Goal: Task Accomplishment & Management: Use online tool/utility

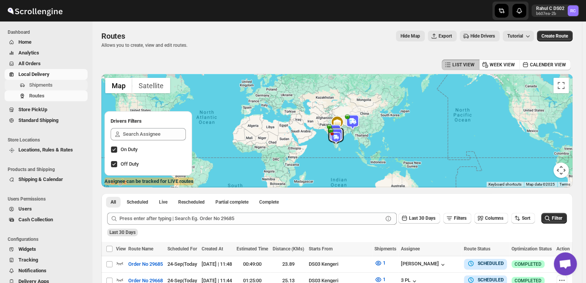
click at [52, 88] on span "Shipments" at bounding box center [40, 85] width 23 height 6
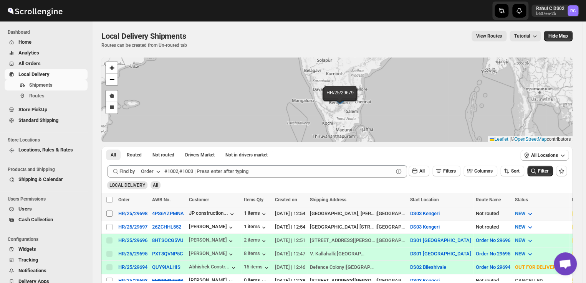
click at [109, 212] on input "Select shipment" at bounding box center [109, 214] width 6 height 6
checkbox input "true"
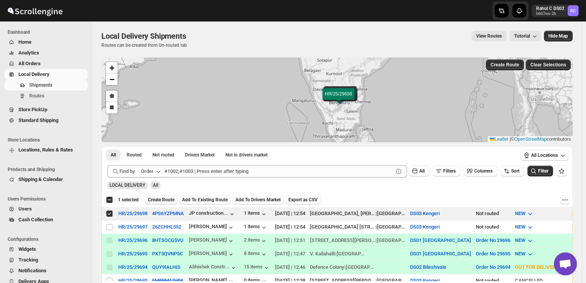
click at [159, 200] on span "Create Route" at bounding box center [161, 200] width 26 height 6
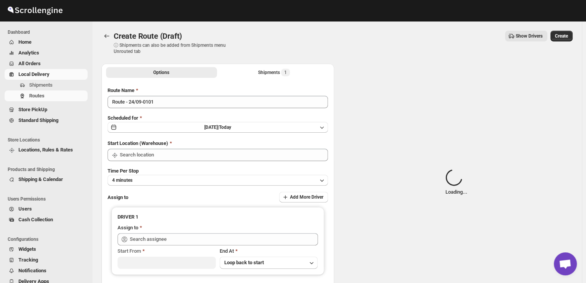
type input "DS03 Kengeri"
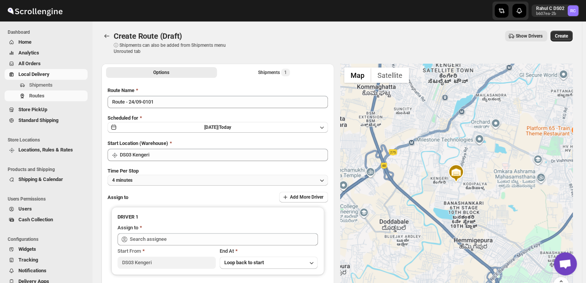
click at [147, 179] on button "4 minutes" at bounding box center [218, 180] width 220 height 11
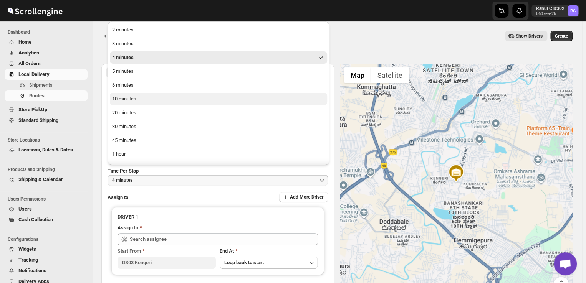
click at [125, 99] on div "10 minutes" at bounding box center [124, 99] width 24 height 8
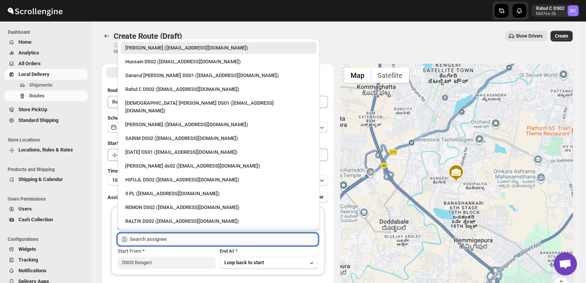
click at [172, 240] on input "text" at bounding box center [224, 239] width 188 height 12
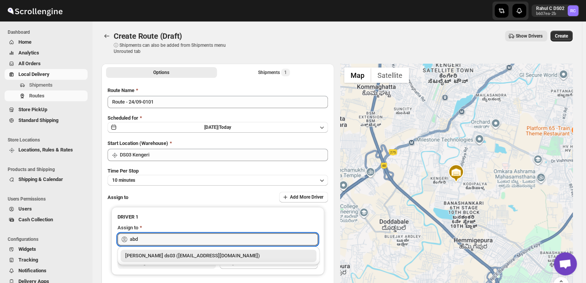
click at [192, 254] on div "[PERSON_NAME] ds03 ([EMAIL_ADDRESS][DOMAIN_NAME])" at bounding box center [218, 256] width 187 height 8
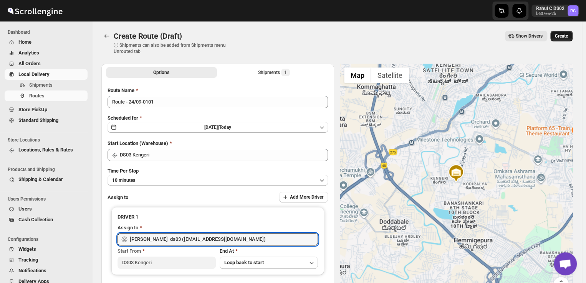
type input "[PERSON_NAME] ds03 ([EMAIL_ADDRESS][DOMAIN_NAME])"
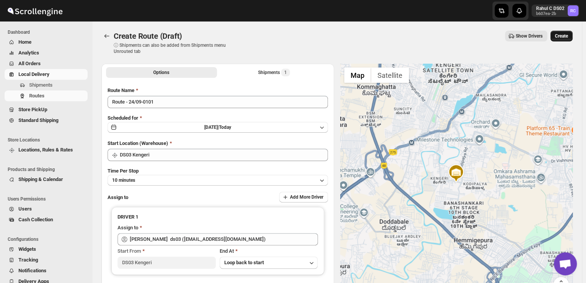
click at [566, 34] on span "Create" at bounding box center [561, 36] width 13 height 6
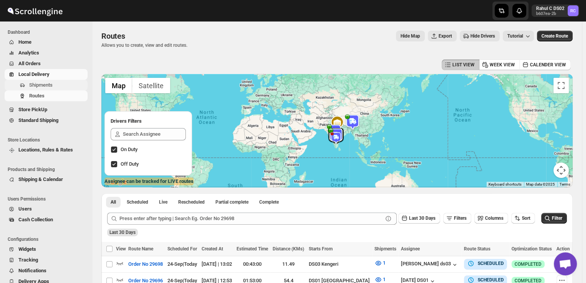
click at [49, 85] on span "Shipments" at bounding box center [40, 85] width 23 height 6
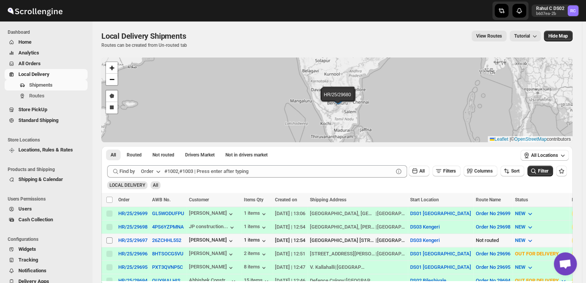
click at [106, 238] on input "Select shipment" at bounding box center [109, 241] width 6 height 6
checkbox input "true"
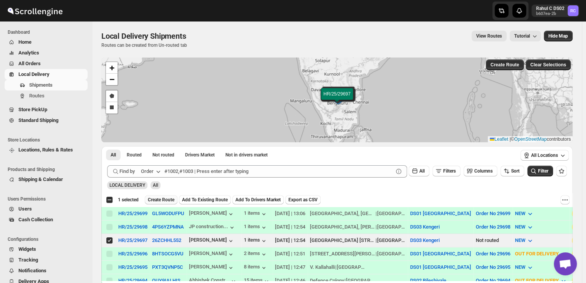
click at [164, 197] on span "Create Route" at bounding box center [161, 200] width 26 height 6
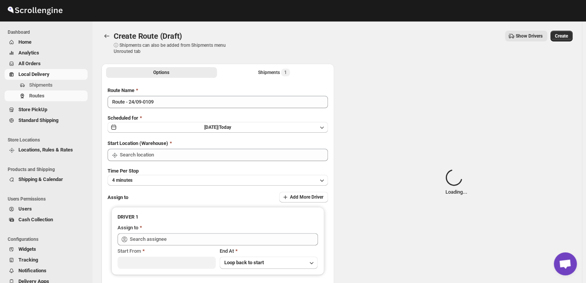
type input "DS03 Kengeri"
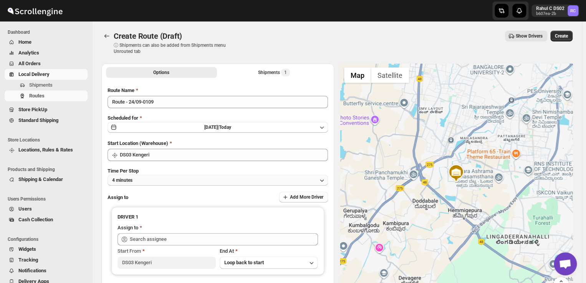
click at [140, 181] on button "4 minutes" at bounding box center [218, 180] width 220 height 11
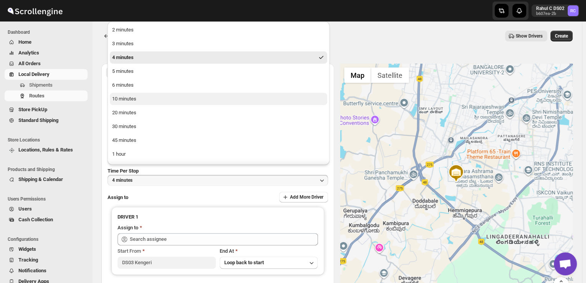
click at [120, 101] on div "10 minutes" at bounding box center [124, 99] width 24 height 8
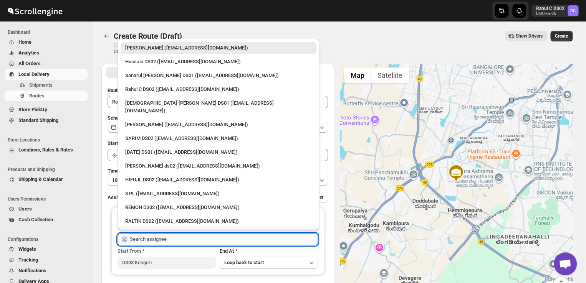
click at [178, 238] on input "text" at bounding box center [224, 239] width 188 height 12
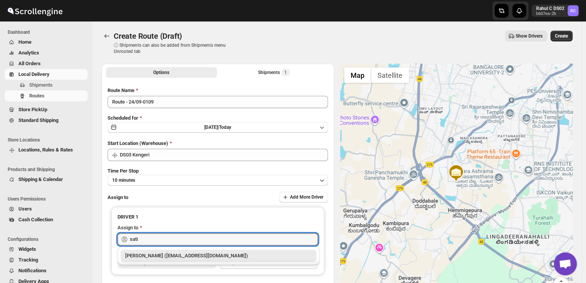
click at [235, 251] on div "[PERSON_NAME] ([EMAIL_ADDRESS][DOMAIN_NAME])" at bounding box center [219, 256] width 196 height 12
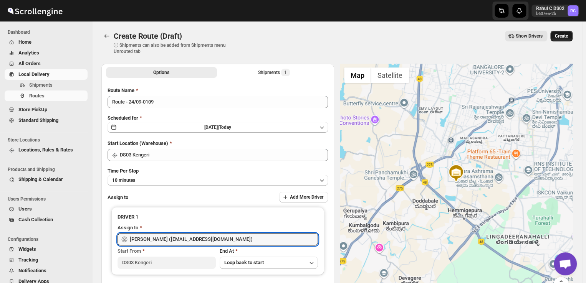
type input "[PERSON_NAME] ([EMAIL_ADDRESS][DOMAIN_NAME])"
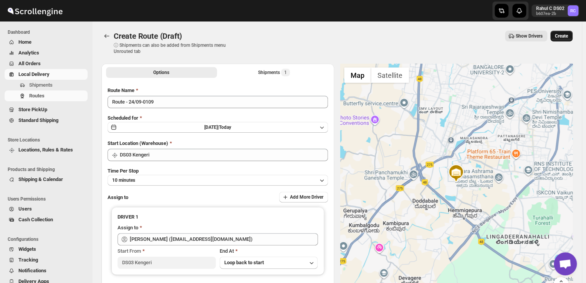
click at [563, 36] on span "Create" at bounding box center [561, 36] width 13 height 6
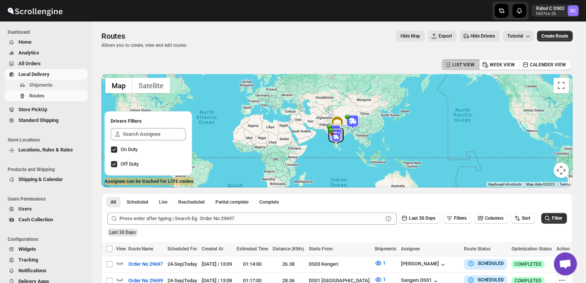
click at [65, 87] on span "Shipments" at bounding box center [57, 85] width 57 height 8
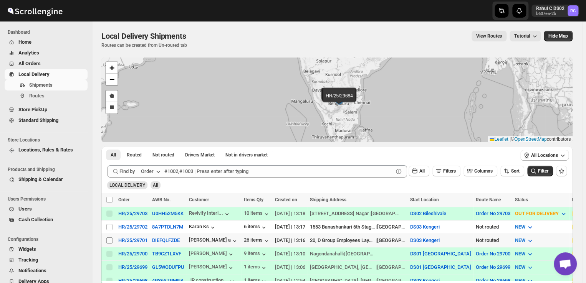
click at [109, 238] on input "Select shipment" at bounding box center [109, 241] width 6 height 6
checkbox input "true"
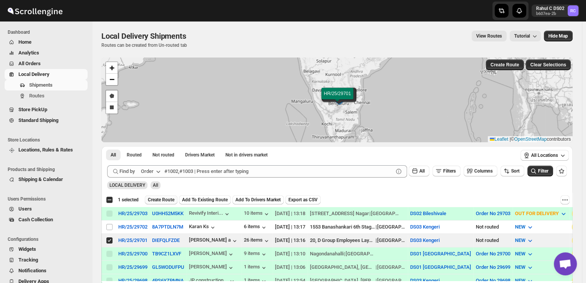
click at [161, 200] on span "Create Route" at bounding box center [161, 200] width 26 height 6
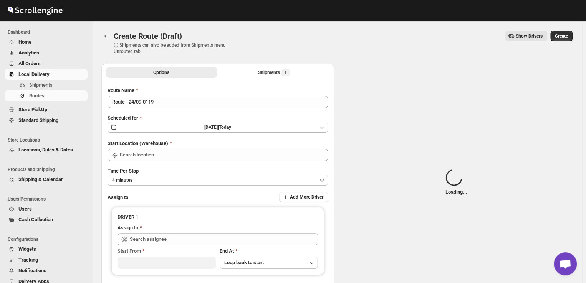
type input "DS03 Kengeri"
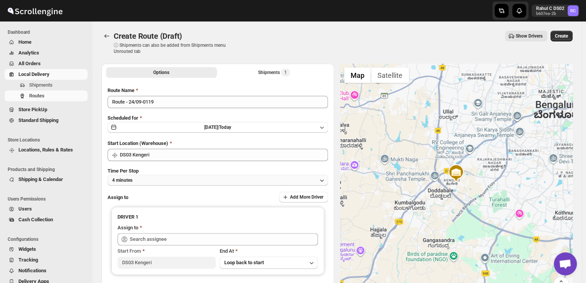
click at [143, 180] on button "4 minutes" at bounding box center [218, 180] width 220 height 11
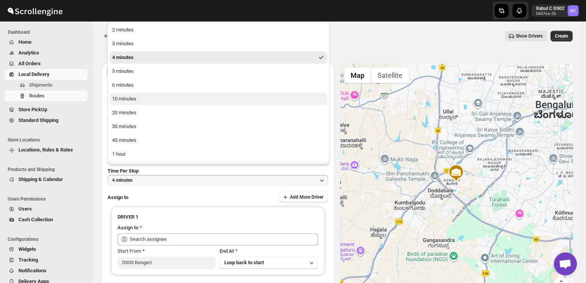
click at [143, 99] on button "10 minutes" at bounding box center [218, 99] width 217 height 12
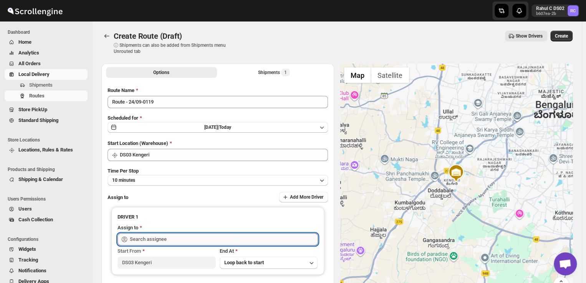
click at [178, 240] on input "text" at bounding box center [224, 239] width 188 height 12
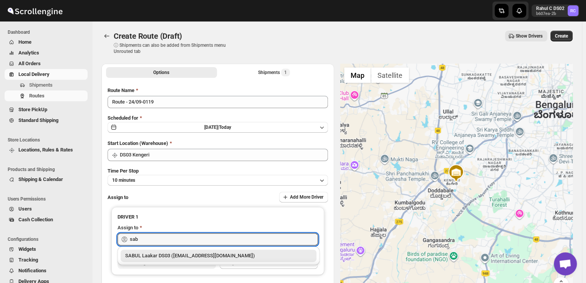
click at [163, 256] on div "SABUL Laakar DS03 ([EMAIL_ADDRESS][DOMAIN_NAME])" at bounding box center [218, 256] width 187 height 8
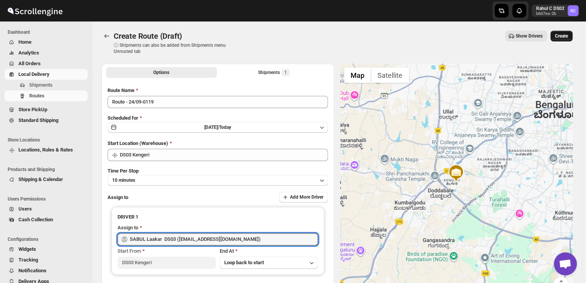
type input "SABUL Laakar DS03 ([EMAIL_ADDRESS][DOMAIN_NAME])"
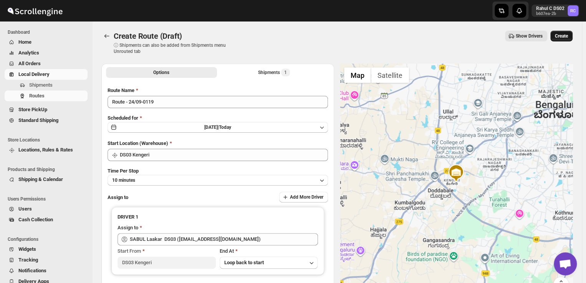
click at [565, 36] on span "Create" at bounding box center [561, 36] width 13 height 6
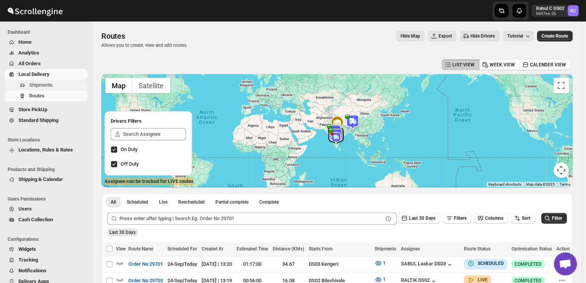
click at [55, 85] on span "Shipments" at bounding box center [57, 85] width 57 height 8
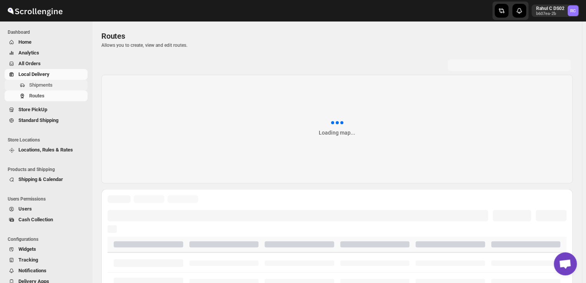
click at [47, 86] on span "Shipments" at bounding box center [40, 85] width 23 height 6
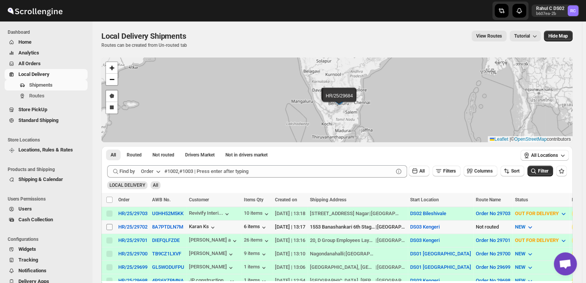
click at [109, 225] on input "Select shipment" at bounding box center [109, 227] width 6 height 6
checkbox input "true"
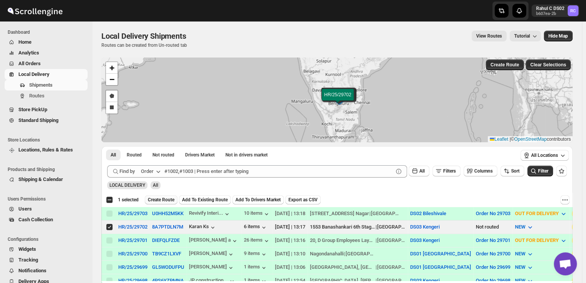
click at [166, 196] on button "Create Route" at bounding box center [161, 199] width 33 height 9
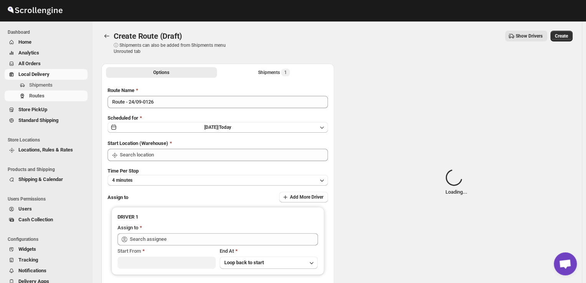
type input "DS03 Kengeri"
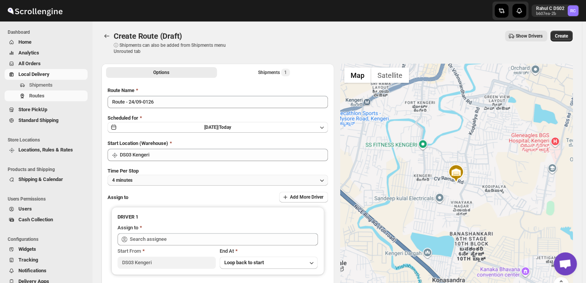
click at [140, 182] on button "4 minutes" at bounding box center [218, 180] width 220 height 11
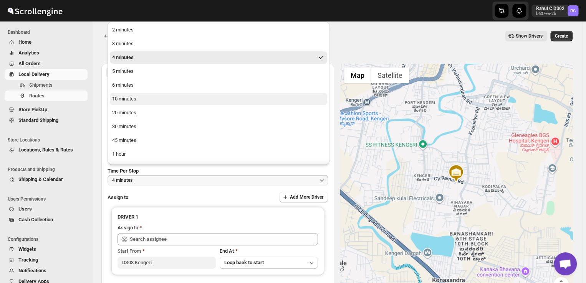
click at [132, 100] on div "10 minutes" at bounding box center [124, 99] width 24 height 8
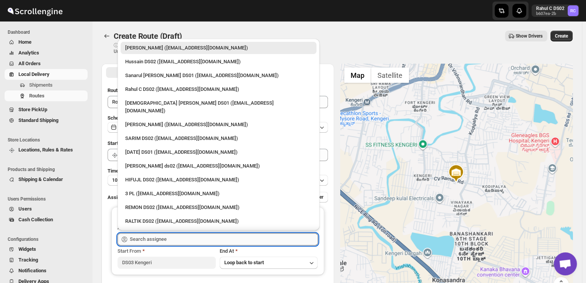
click at [175, 238] on input "text" at bounding box center [224, 239] width 188 height 12
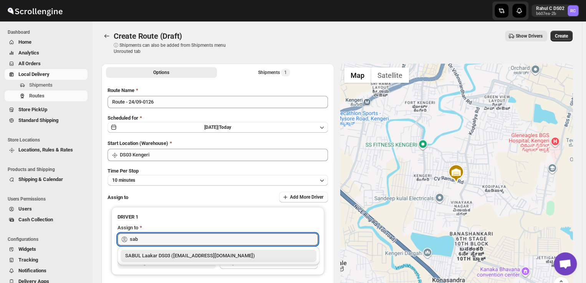
click at [174, 257] on div "SABUL Laakar DS03 ([EMAIL_ADDRESS][DOMAIN_NAME])" at bounding box center [218, 256] width 187 height 8
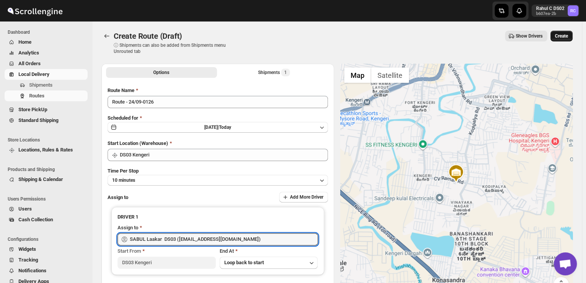
type input "SABUL Laakar DS03 ([EMAIL_ADDRESS][DOMAIN_NAME])"
click at [564, 35] on span "Create" at bounding box center [561, 36] width 13 height 6
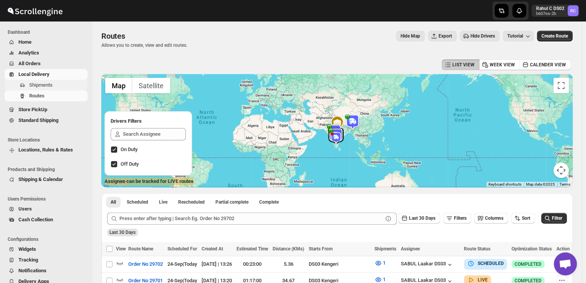
click at [49, 85] on span "Shipments" at bounding box center [40, 85] width 23 height 6
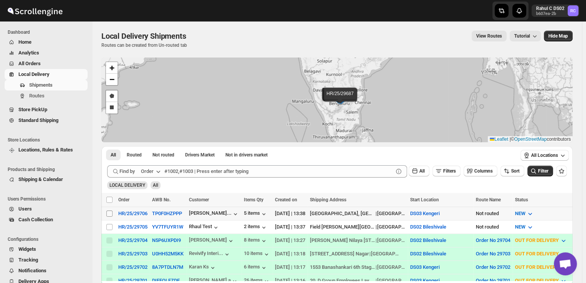
click at [109, 212] on input "Select shipment" at bounding box center [109, 214] width 6 height 6
checkbox input "true"
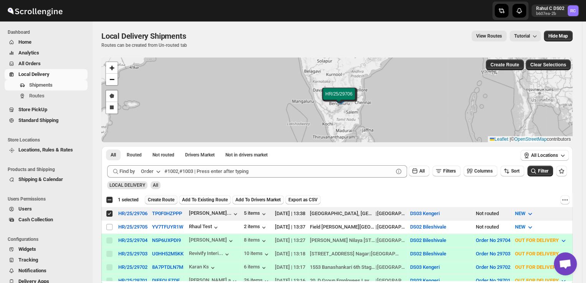
click at [161, 197] on button "Create Route" at bounding box center [161, 199] width 33 height 9
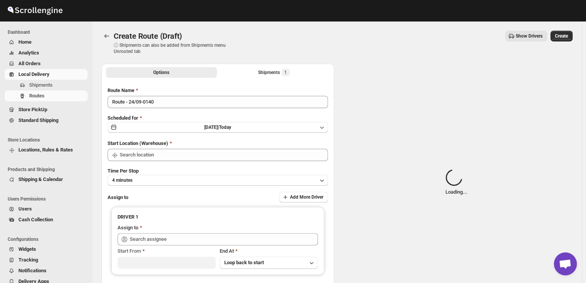
type input "DS03 Kengeri"
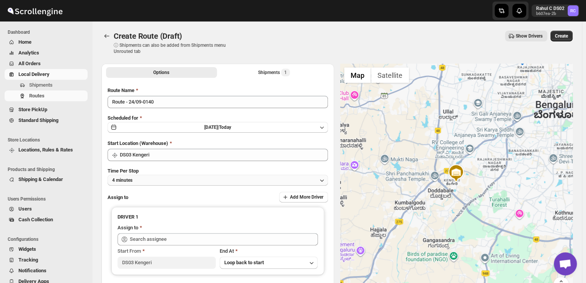
click at [148, 179] on button "4 minutes" at bounding box center [218, 180] width 220 height 11
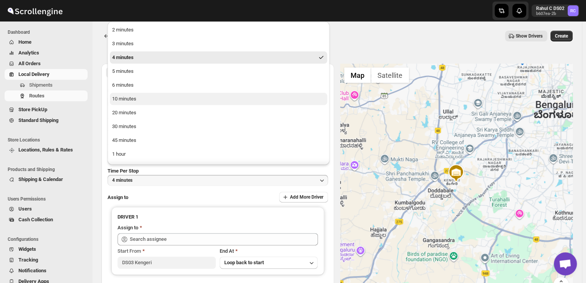
click at [132, 100] on div "10 minutes" at bounding box center [124, 99] width 24 height 8
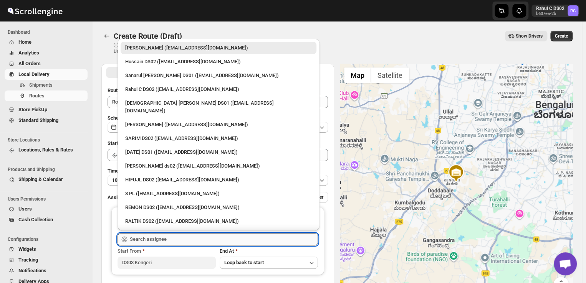
click at [177, 240] on input "text" at bounding box center [224, 239] width 188 height 12
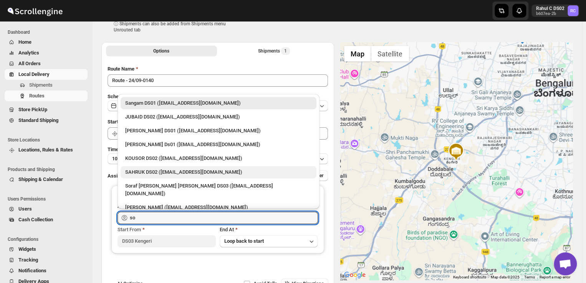
scroll to position [22, 0]
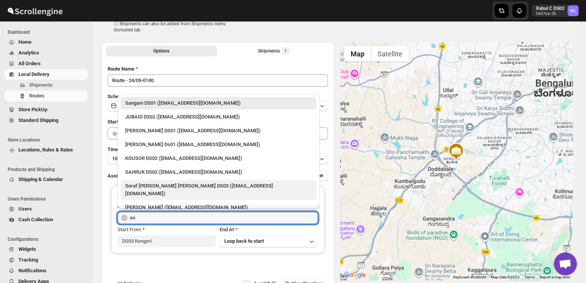
click at [160, 186] on div "Soraf [PERSON_NAME] [PERSON_NAME] DS03 ([EMAIL_ADDRESS][DOMAIN_NAME])" at bounding box center [218, 189] width 187 height 15
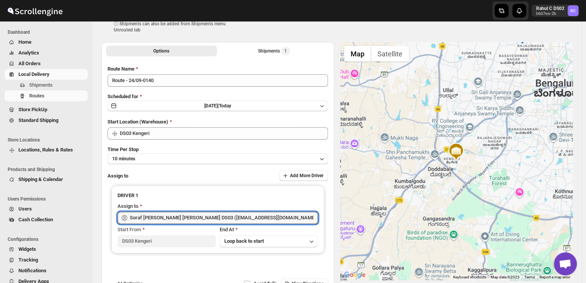
type input "Soraf [PERSON_NAME] [PERSON_NAME] DS03 ([EMAIL_ADDRESS][DOMAIN_NAME])"
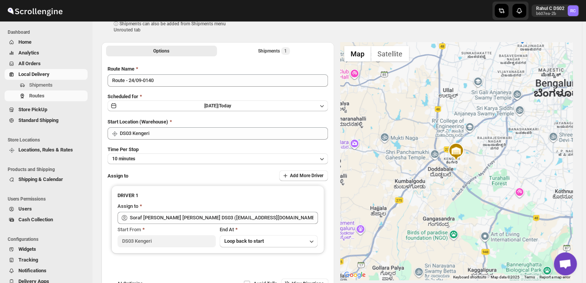
drag, startPoint x: 556, startPoint y: 53, endPoint x: 542, endPoint y: 70, distance: 22.4
click at [542, 70] on div at bounding box center [456, 161] width 233 height 238
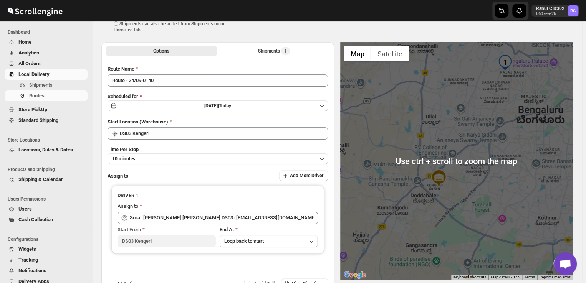
scroll to position [0, 0]
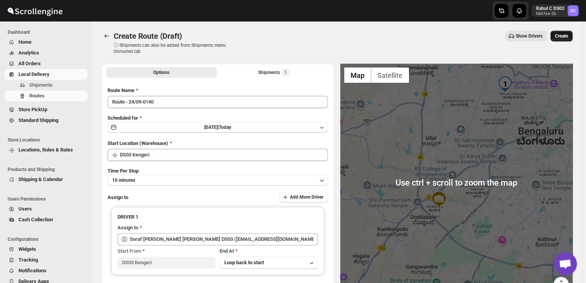
click at [568, 34] on span "Create" at bounding box center [561, 36] width 13 height 6
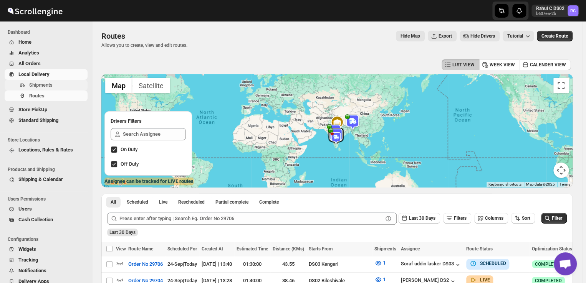
click at [52, 86] on span "Shipments" at bounding box center [40, 85] width 23 height 6
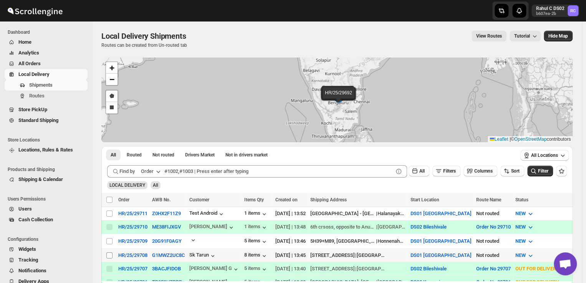
click at [111, 253] on input "Select shipment" at bounding box center [109, 256] width 6 height 6
checkbox input "true"
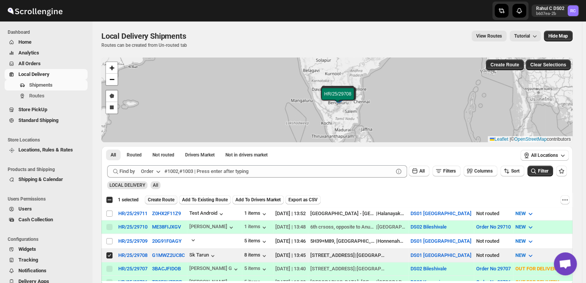
click at [162, 199] on span "Create Route" at bounding box center [161, 200] width 26 height 6
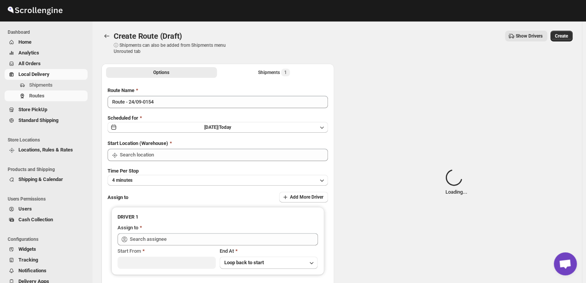
type input "DS01 [GEOGRAPHIC_DATA]"
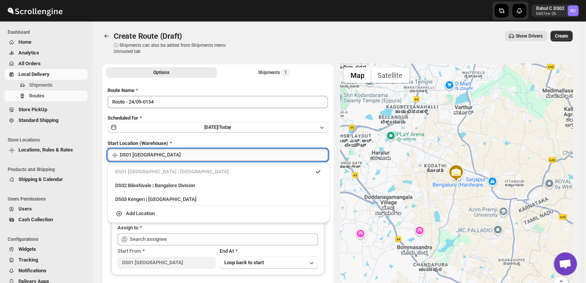
click at [163, 153] on input "DS01 [GEOGRAPHIC_DATA]" at bounding box center [224, 155] width 208 height 12
click at [138, 198] on div "DS03 Kengeri | [GEOGRAPHIC_DATA]" at bounding box center [218, 200] width 207 height 8
type input "DS03 Kengeri"
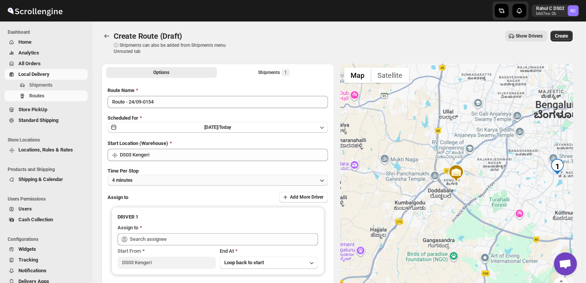
click at [146, 180] on button "4 minutes" at bounding box center [218, 180] width 220 height 11
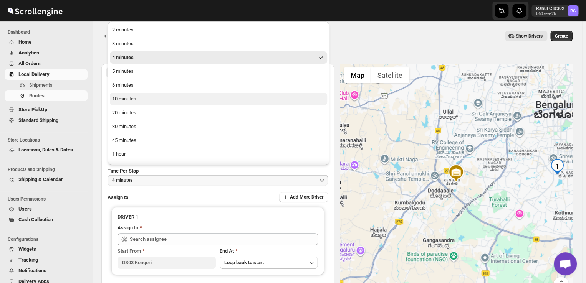
click at [137, 99] on button "10 minutes" at bounding box center [218, 99] width 217 height 12
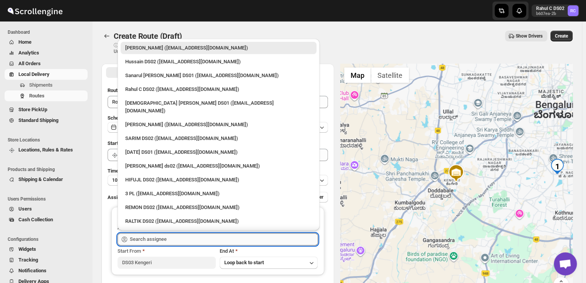
click at [169, 238] on input "text" at bounding box center [224, 239] width 188 height 12
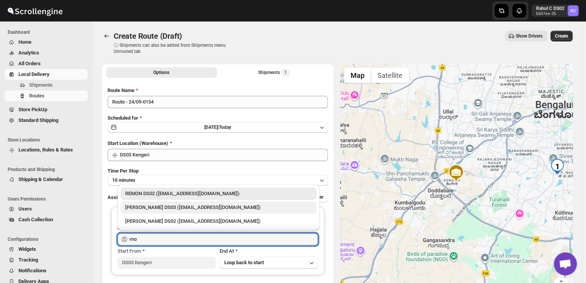
click at [165, 205] on div "[PERSON_NAME] DS03 ([EMAIL_ADDRESS][DOMAIN_NAME])" at bounding box center [218, 208] width 187 height 8
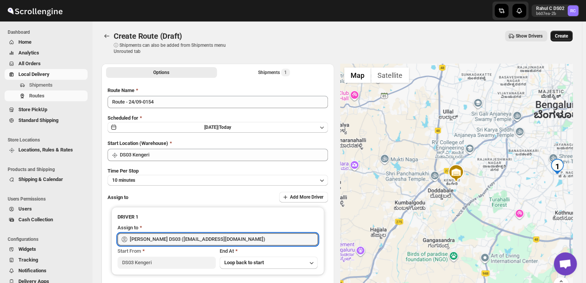
type input "[PERSON_NAME] DS03 ([EMAIL_ADDRESS][DOMAIN_NAME])"
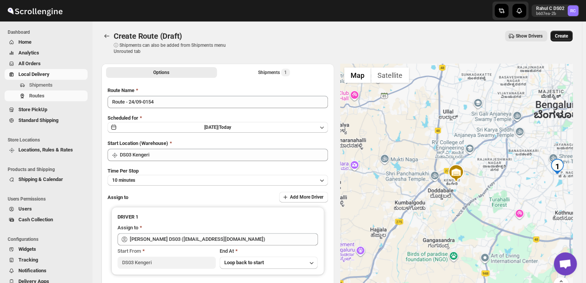
click at [567, 37] on span "Create" at bounding box center [561, 36] width 13 height 6
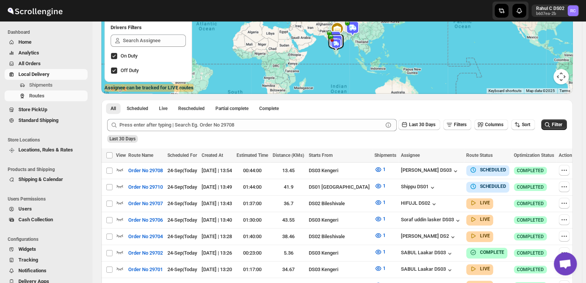
scroll to position [191, 0]
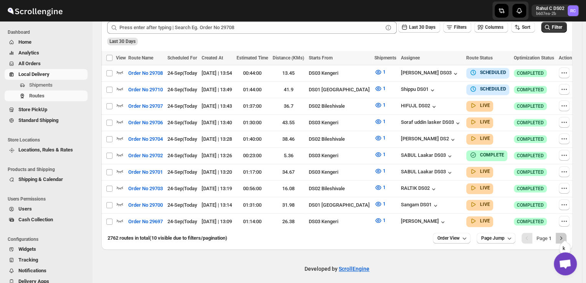
click at [565, 235] on icon "Next" at bounding box center [561, 239] width 8 height 8
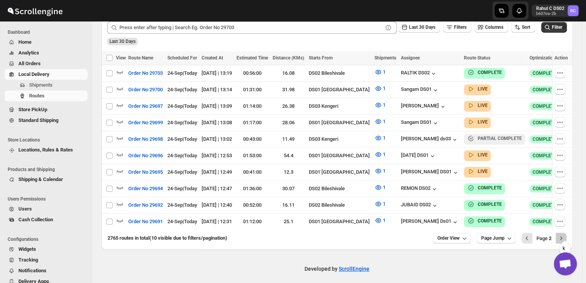
click at [564, 235] on icon "Next" at bounding box center [561, 239] width 8 height 8
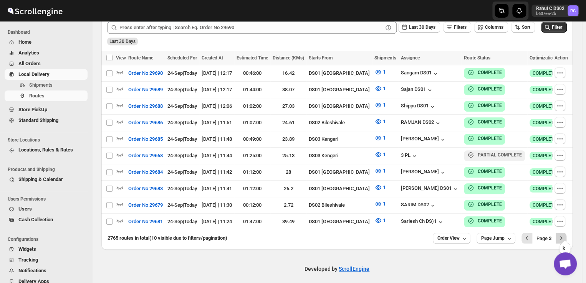
click at [565, 235] on icon "Next" at bounding box center [561, 239] width 8 height 8
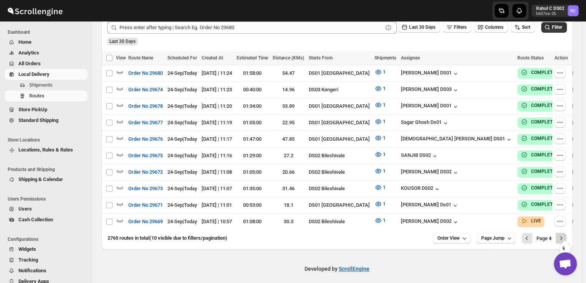
click at [564, 235] on icon "Next" at bounding box center [561, 239] width 8 height 8
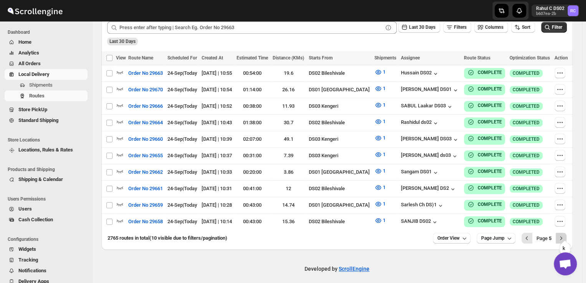
click at [562, 237] on icon "Next" at bounding box center [561, 238] width 2 height 3
